Goal: Information Seeking & Learning: Learn about a topic

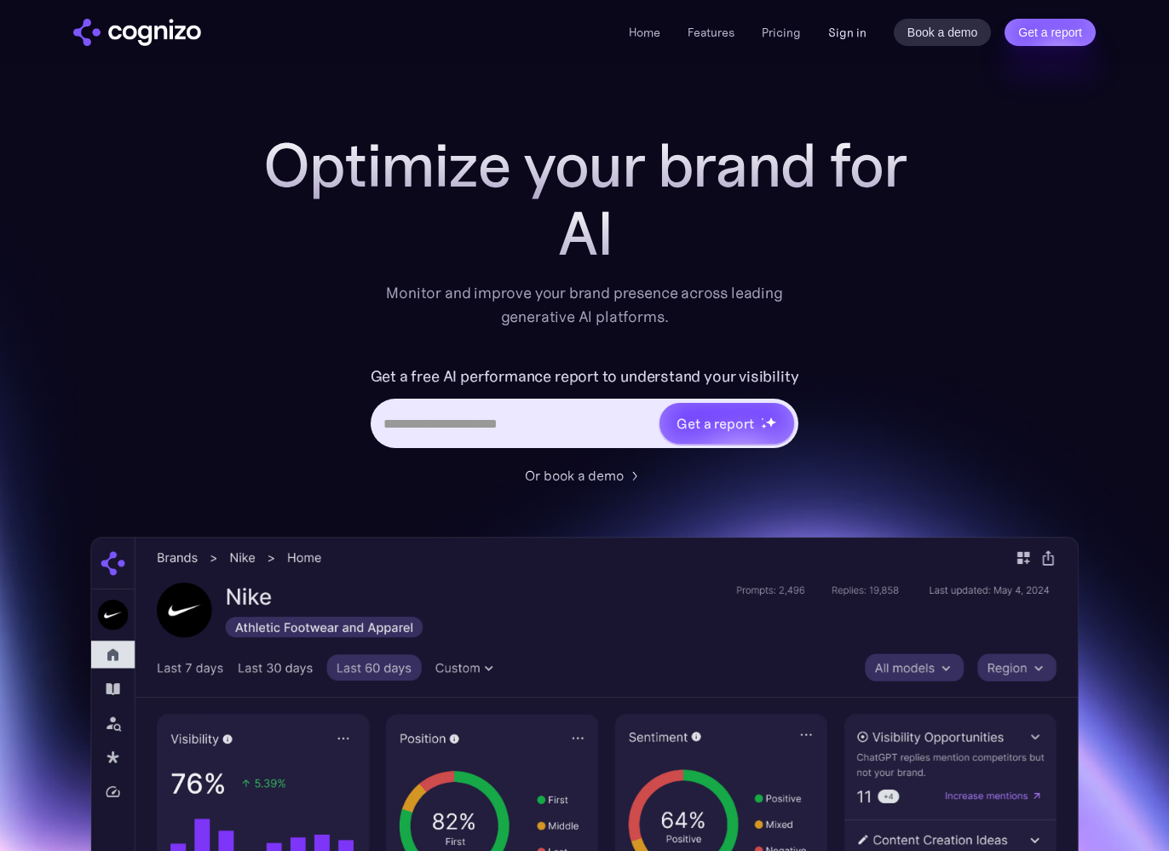
click at [837, 37] on link "Sign in" at bounding box center [847, 32] width 38 height 20
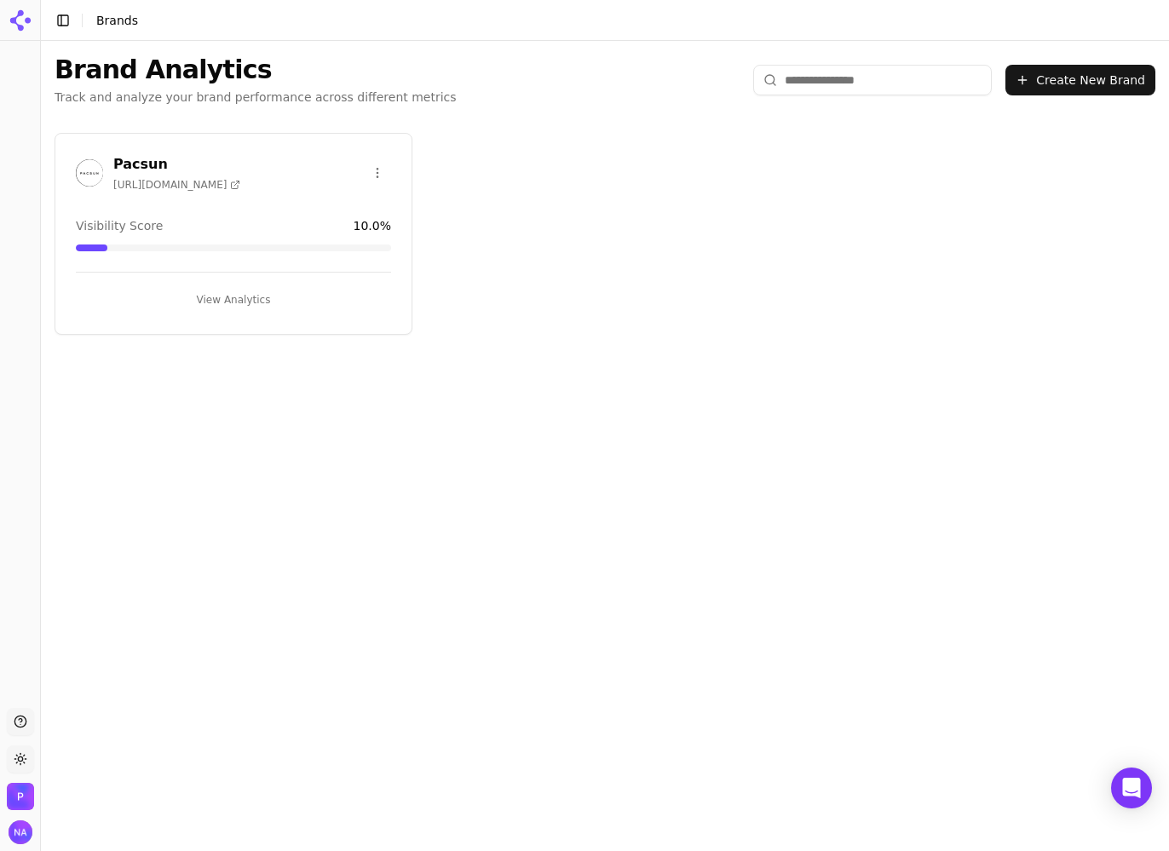
click at [256, 295] on button "View Analytics" at bounding box center [233, 299] width 315 height 27
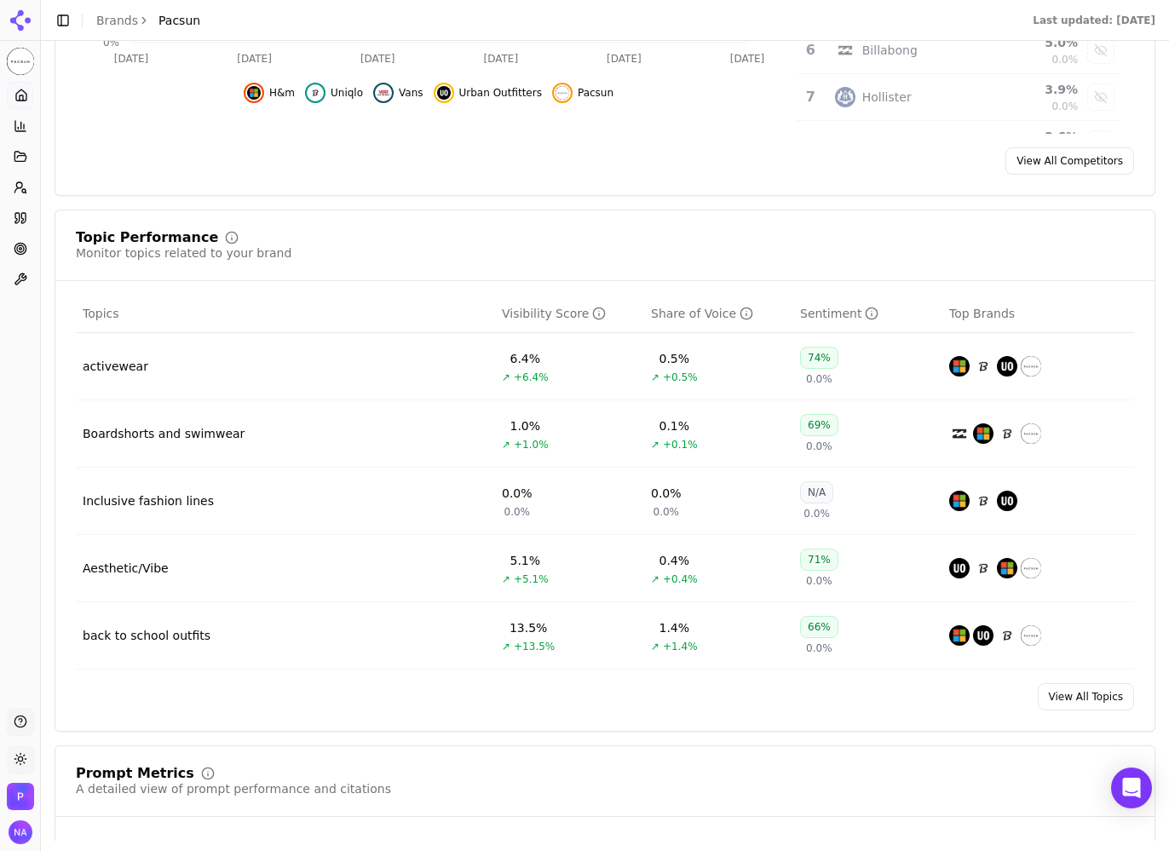
scroll to position [552, 0]
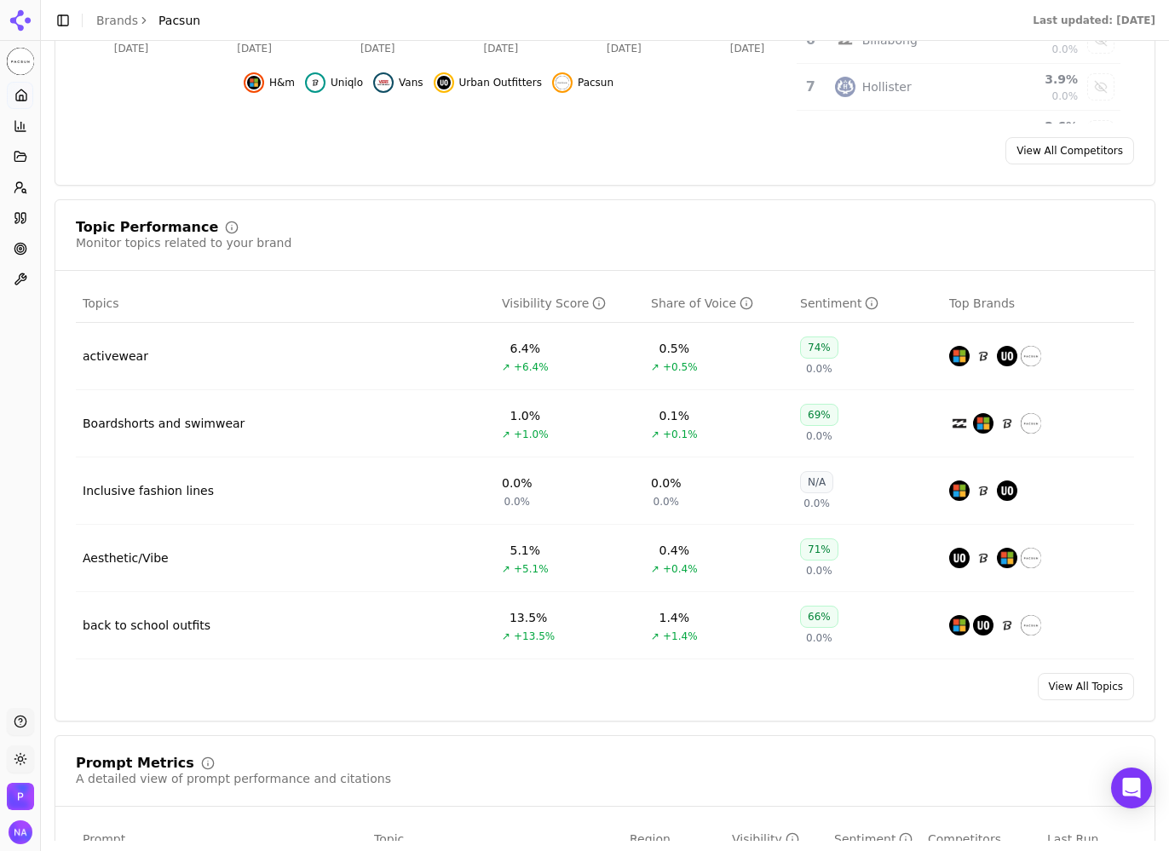
click at [1088, 699] on link "View All Topics" at bounding box center [1085, 686] width 96 height 27
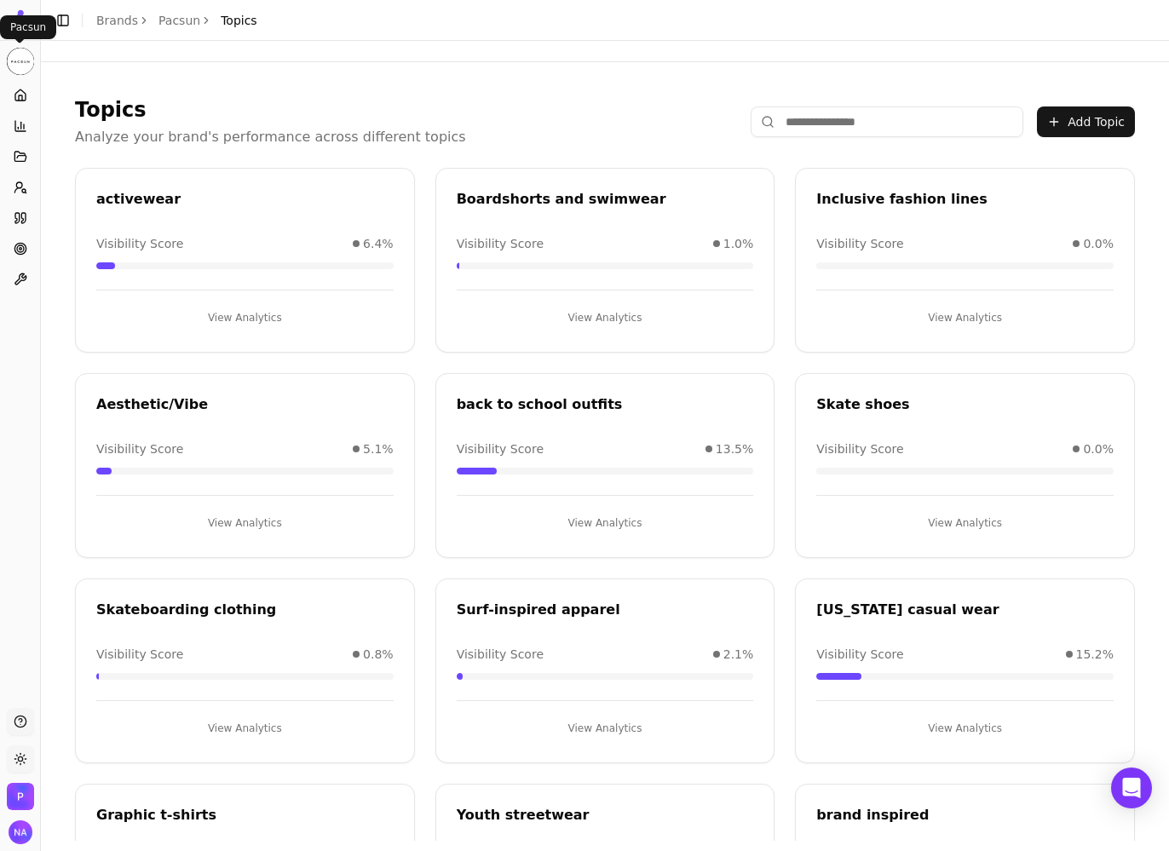
click at [4, 59] on li "Pacsun" at bounding box center [20, 61] width 40 height 27
click at [9, 58] on html "Pacsun Platform Home Competition Topics Prompts Citations Optimize Toolbox Supp…" at bounding box center [584, 425] width 1169 height 851
click at [102, 95] on div "Pacsun ⌘ 1" at bounding box center [133, 93] width 182 height 34
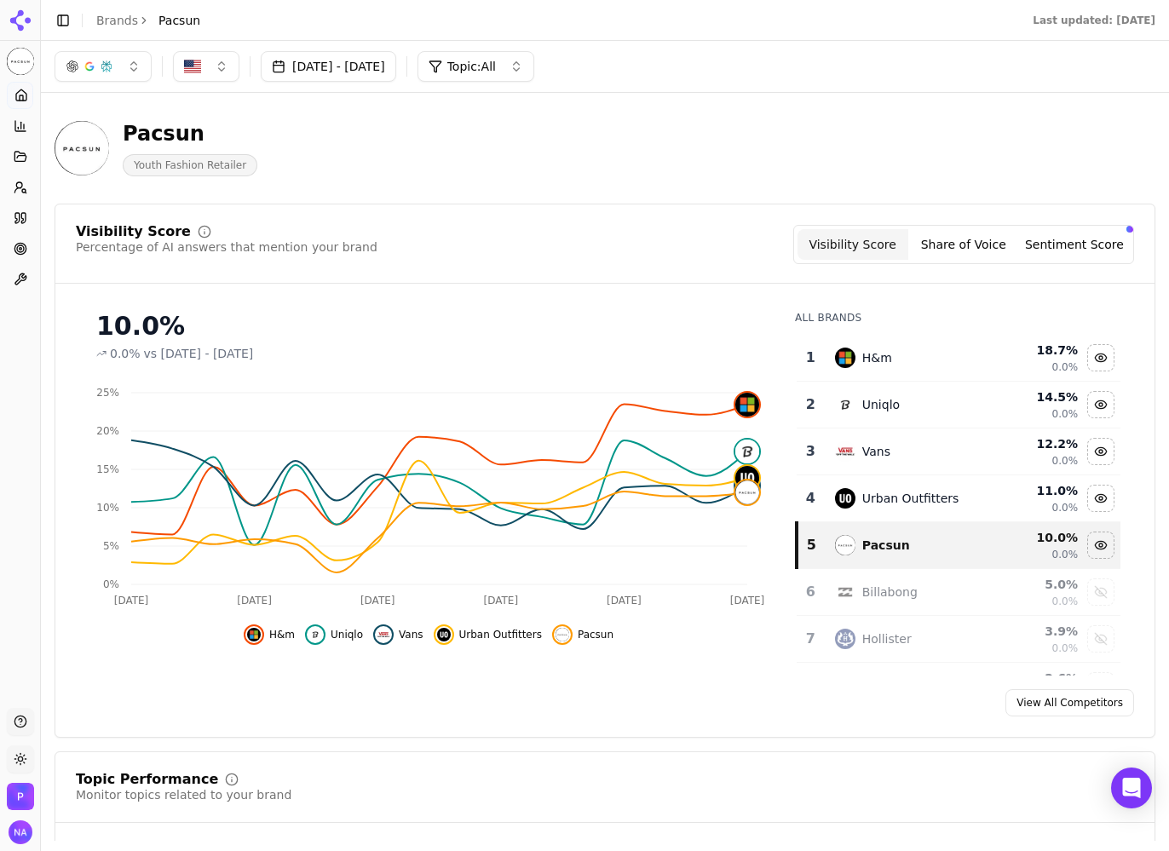
click at [1100, 716] on link "View All Competitors" at bounding box center [1069, 702] width 129 height 27
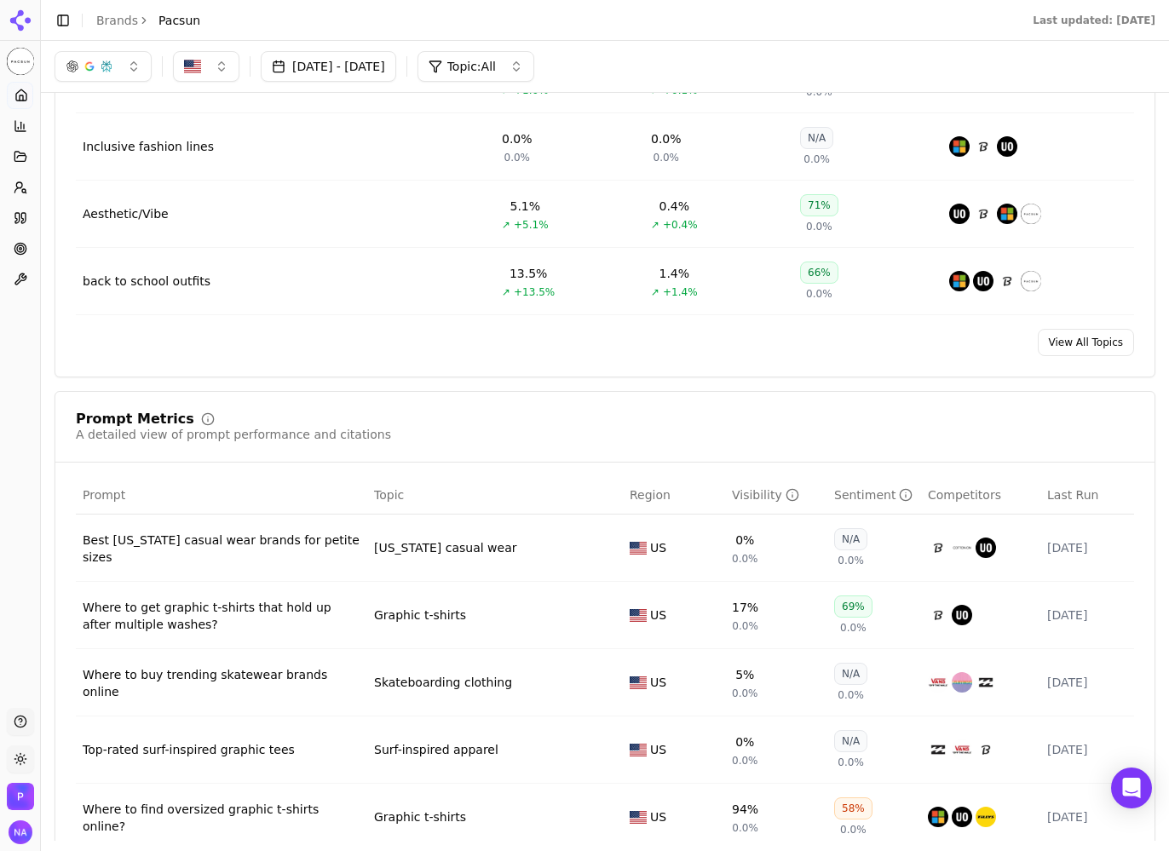
scroll to position [825, 0]
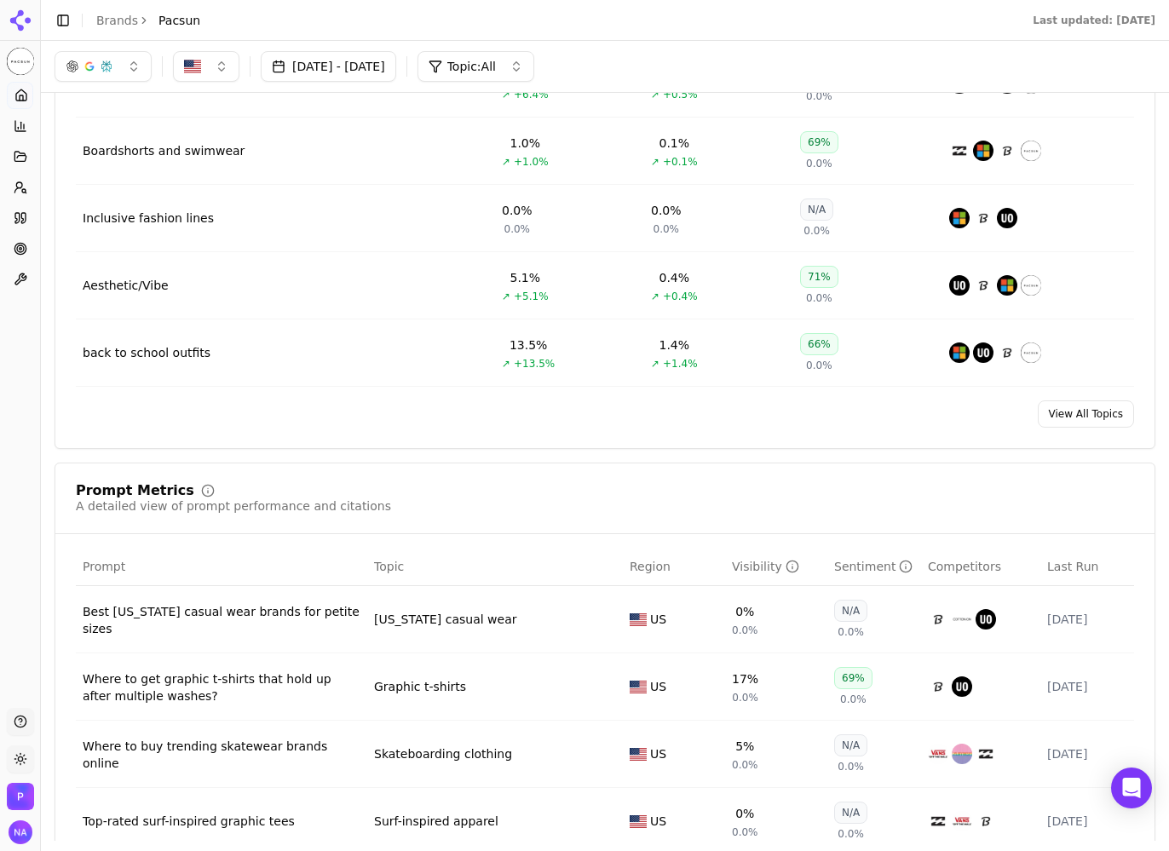
click at [1083, 421] on link "View All Topics" at bounding box center [1085, 413] width 96 height 27
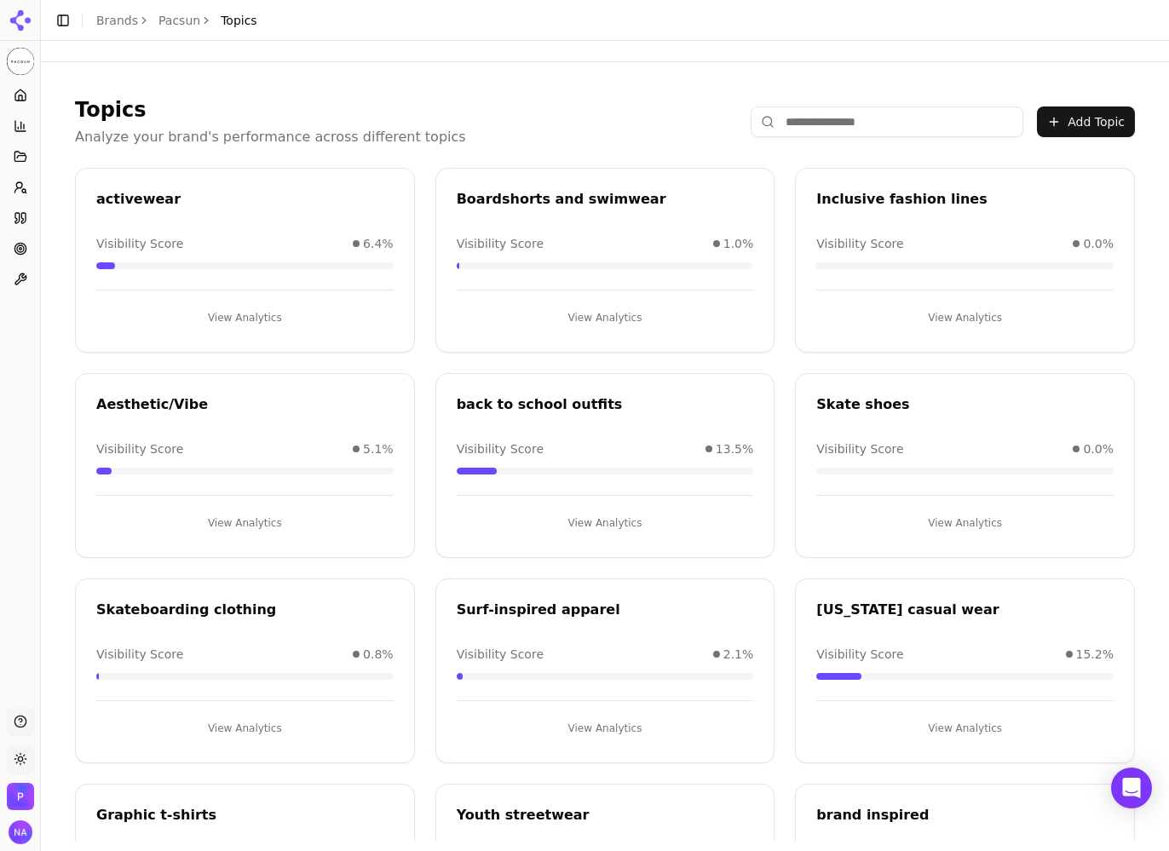
click at [989, 48] on div at bounding box center [605, 51] width 1128 height 20
